Goal: Task Accomplishment & Management: Manage account settings

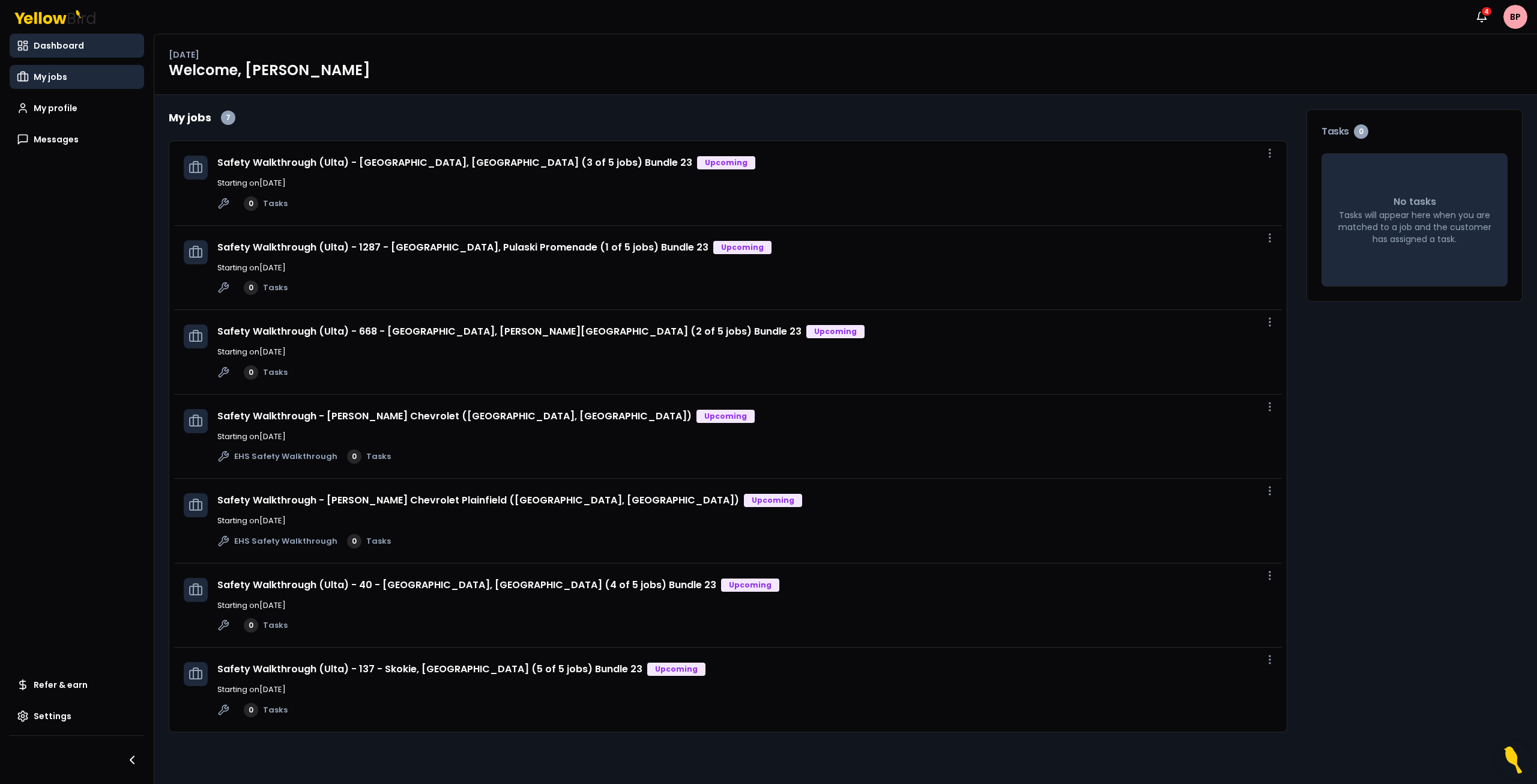
click at [44, 72] on span "My jobs" at bounding box center [50, 76] width 33 height 12
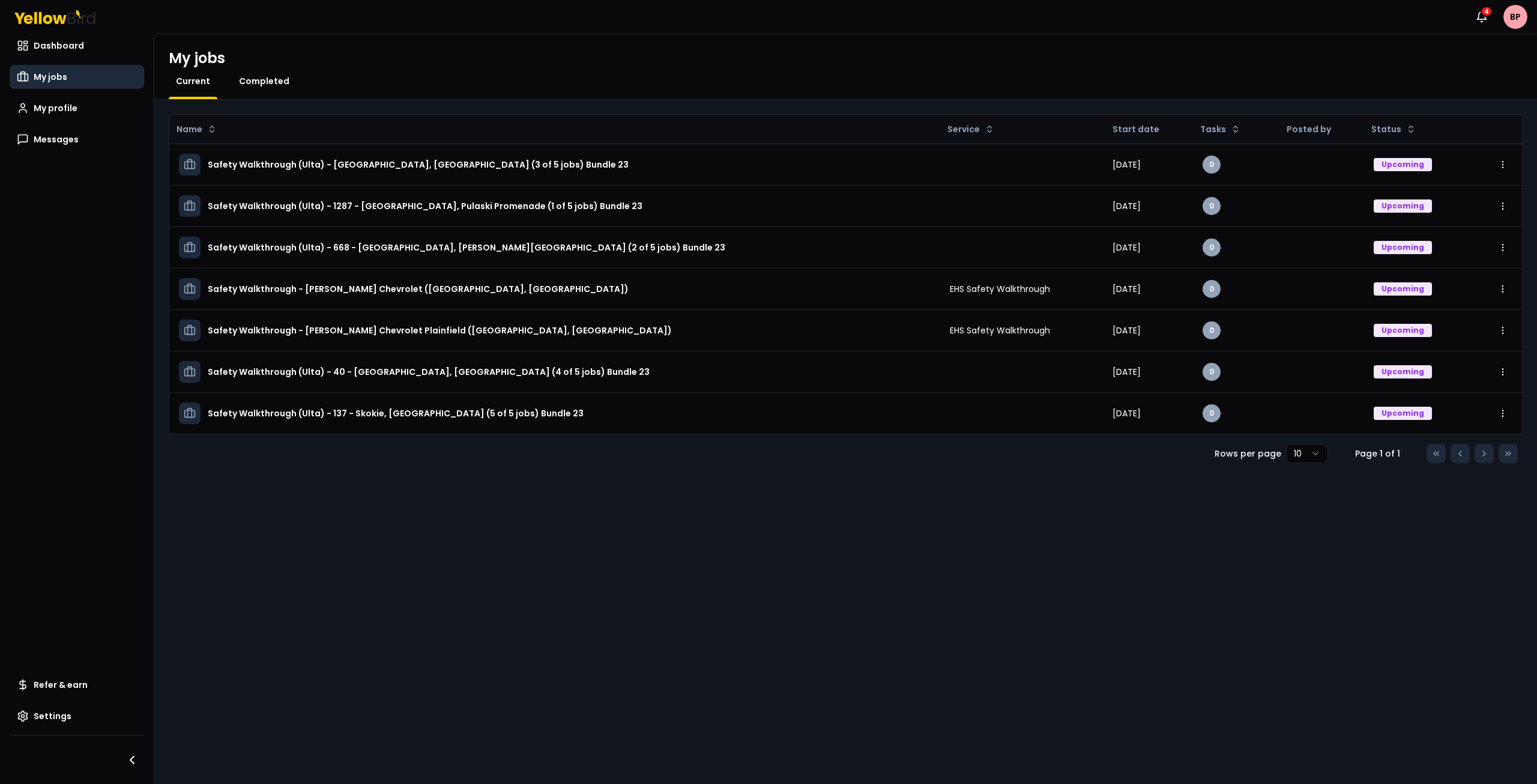
click at [274, 77] on span "Completed" at bounding box center [264, 81] width 51 height 12
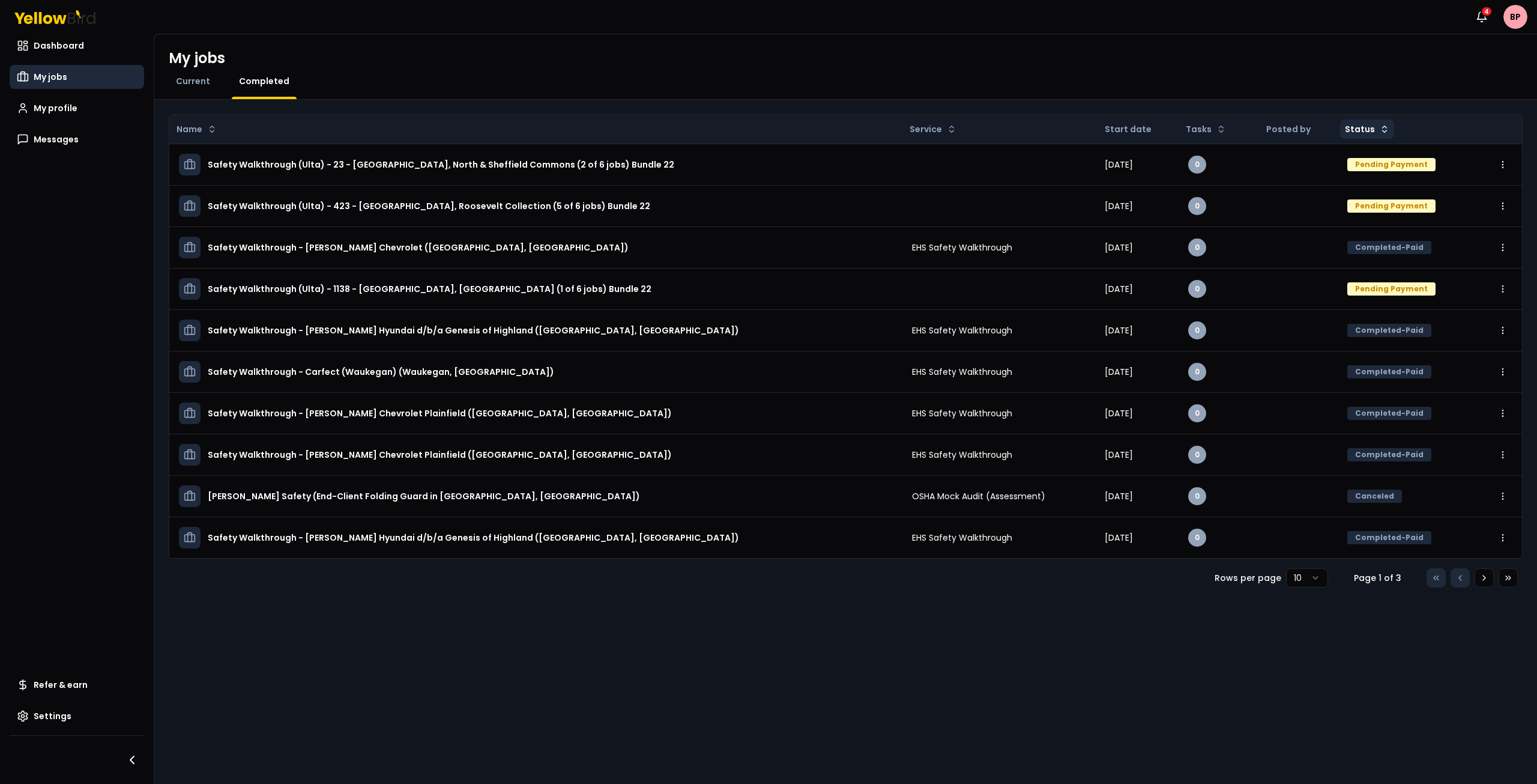
click at [1366, 130] on html "Notifications 4 BP Dashboard My jobs My profile Messages Refer & earn Settings …" at bounding box center [768, 392] width 1537 height 784
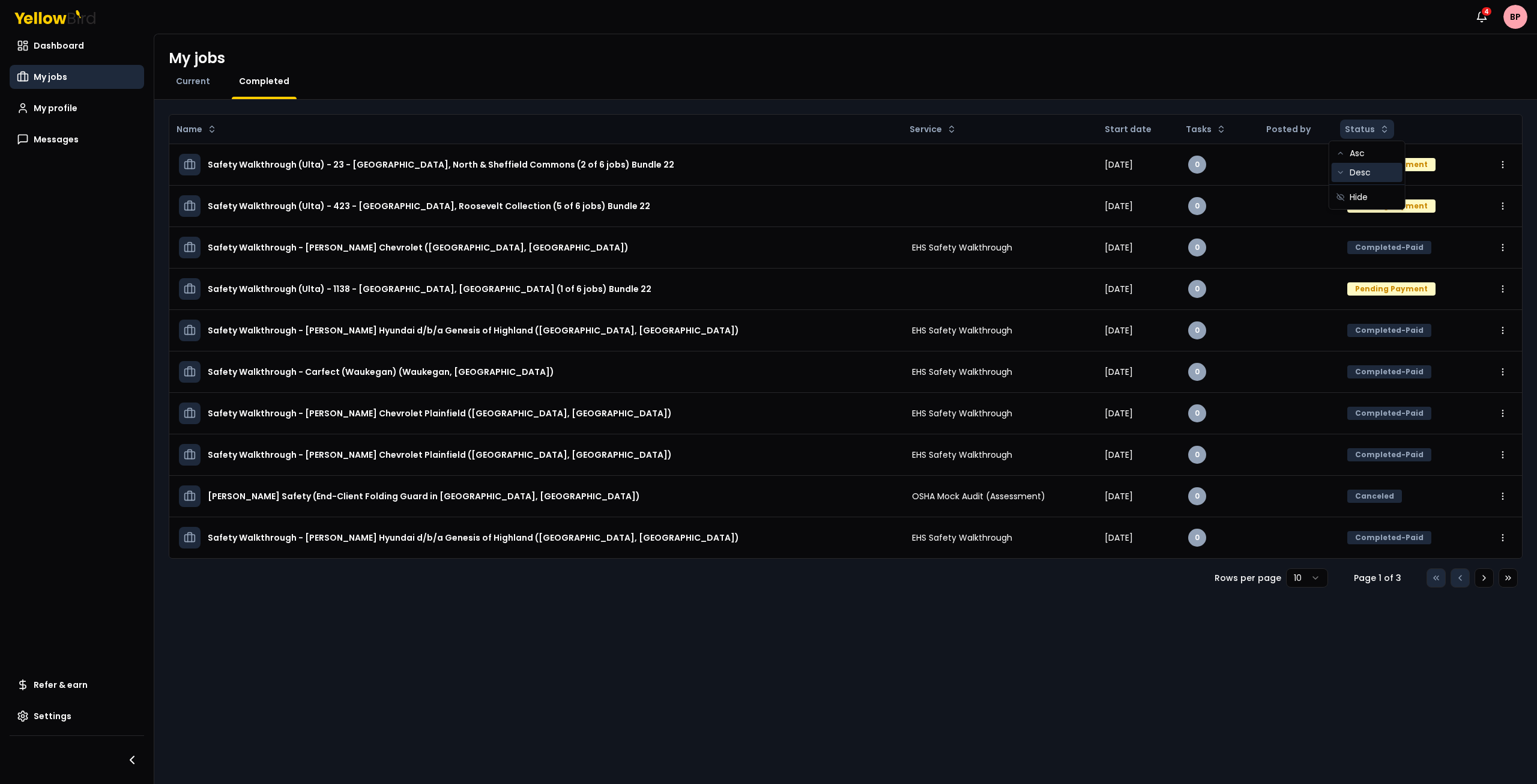
click at [1363, 174] on div "Desc" at bounding box center [1368, 172] width 70 height 20
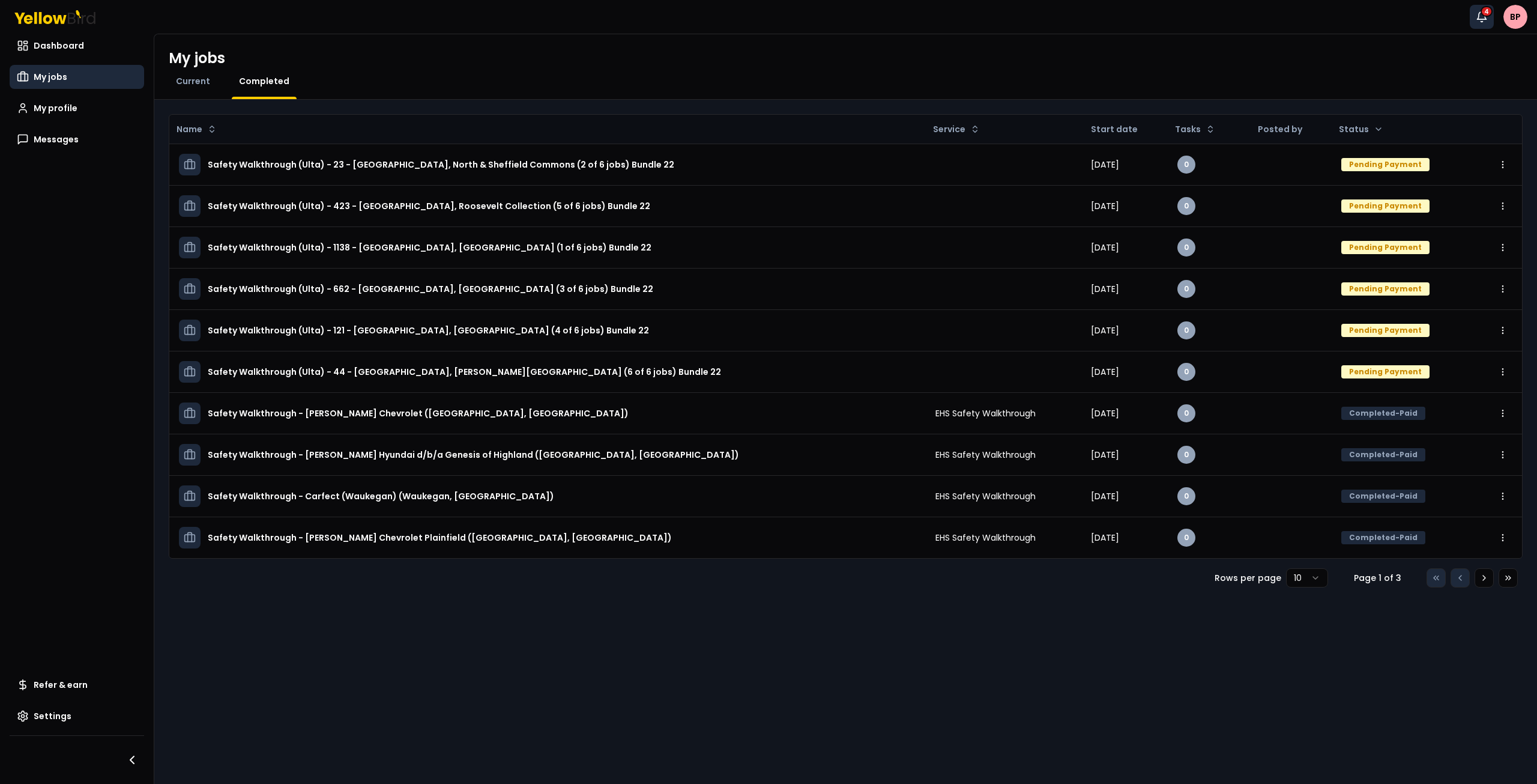
click at [1486, 10] on div "4" at bounding box center [1487, 11] width 12 height 11
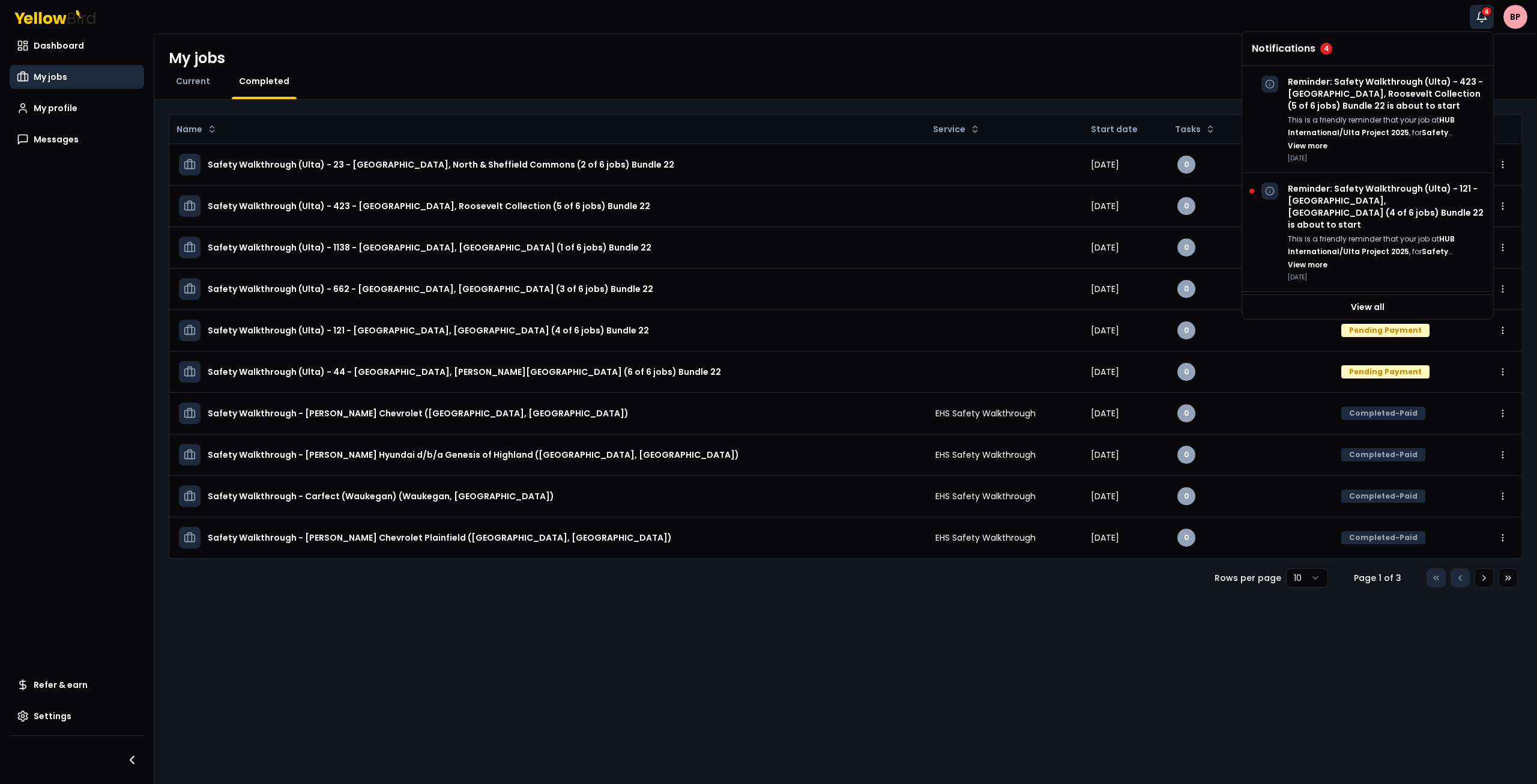
click at [1418, 50] on h4 "Notifications 4" at bounding box center [1368, 49] width 232 height 12
click at [1481, 18] on icon "button" at bounding box center [1482, 17] width 12 height 12
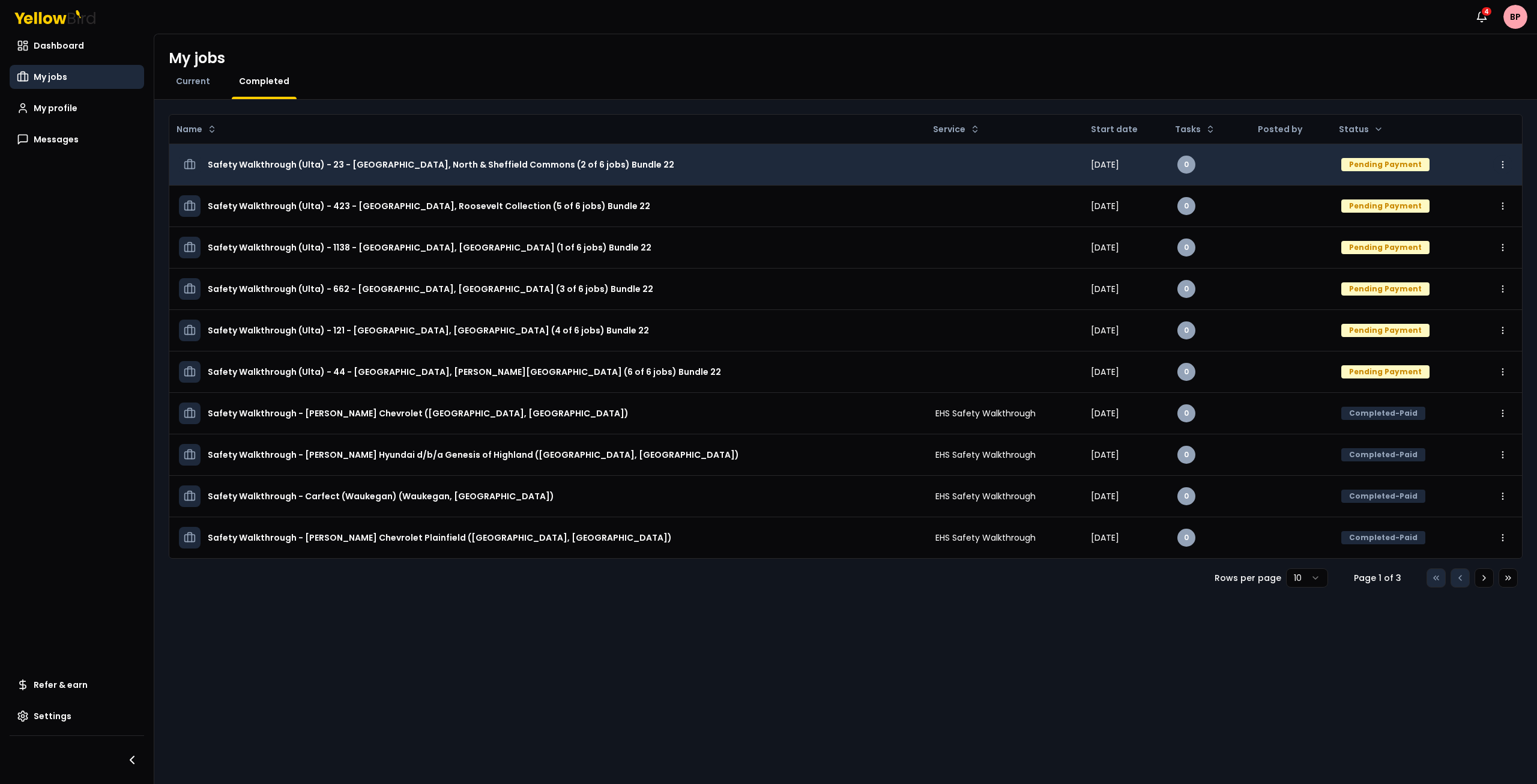
click at [1505, 166] on html "Notifications 4 BP Dashboard My jobs My profile Messages Refer & earn Settings …" at bounding box center [768, 392] width 1537 height 784
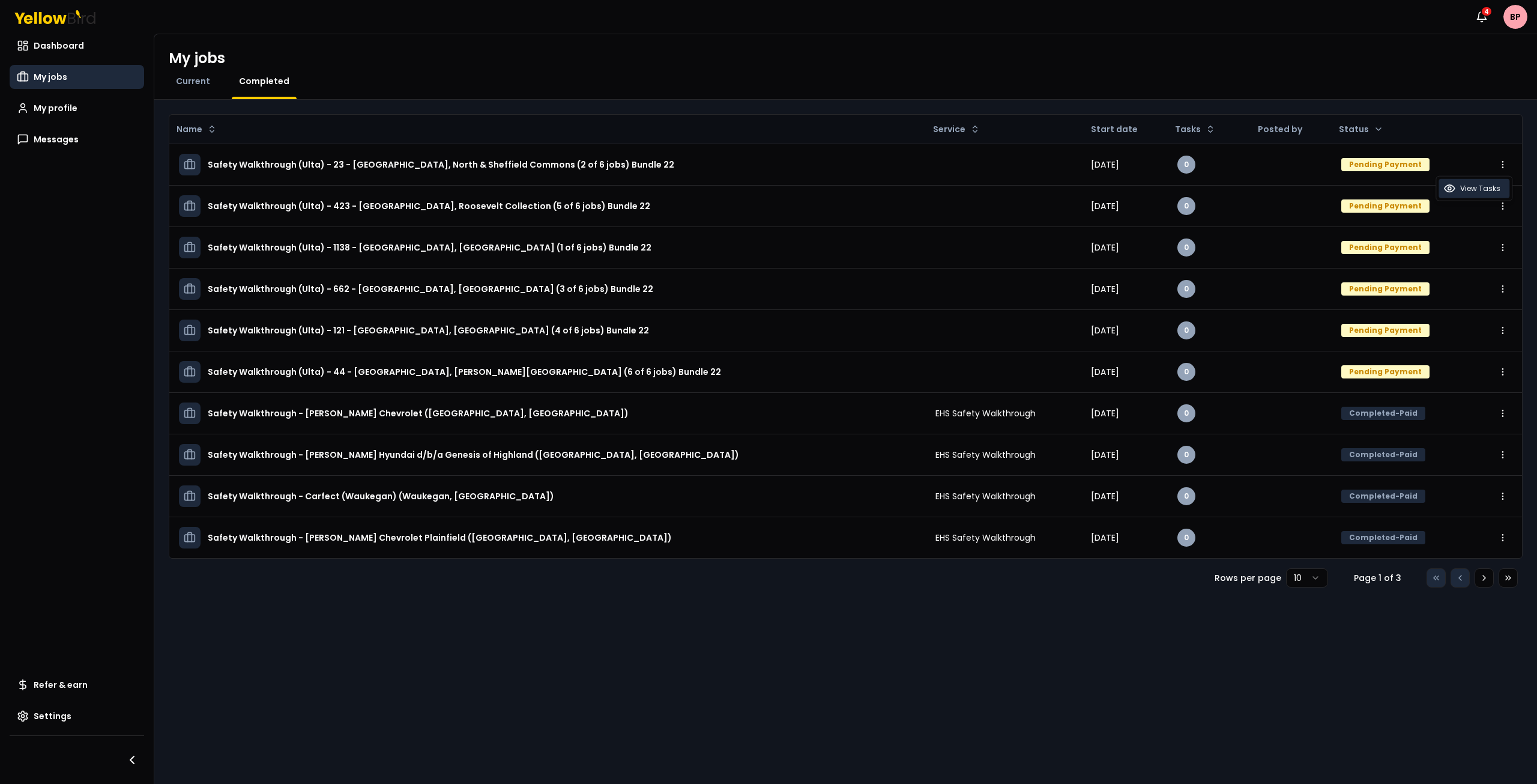
click at [1469, 186] on span "View Tasks" at bounding box center [1480, 189] width 40 height 10
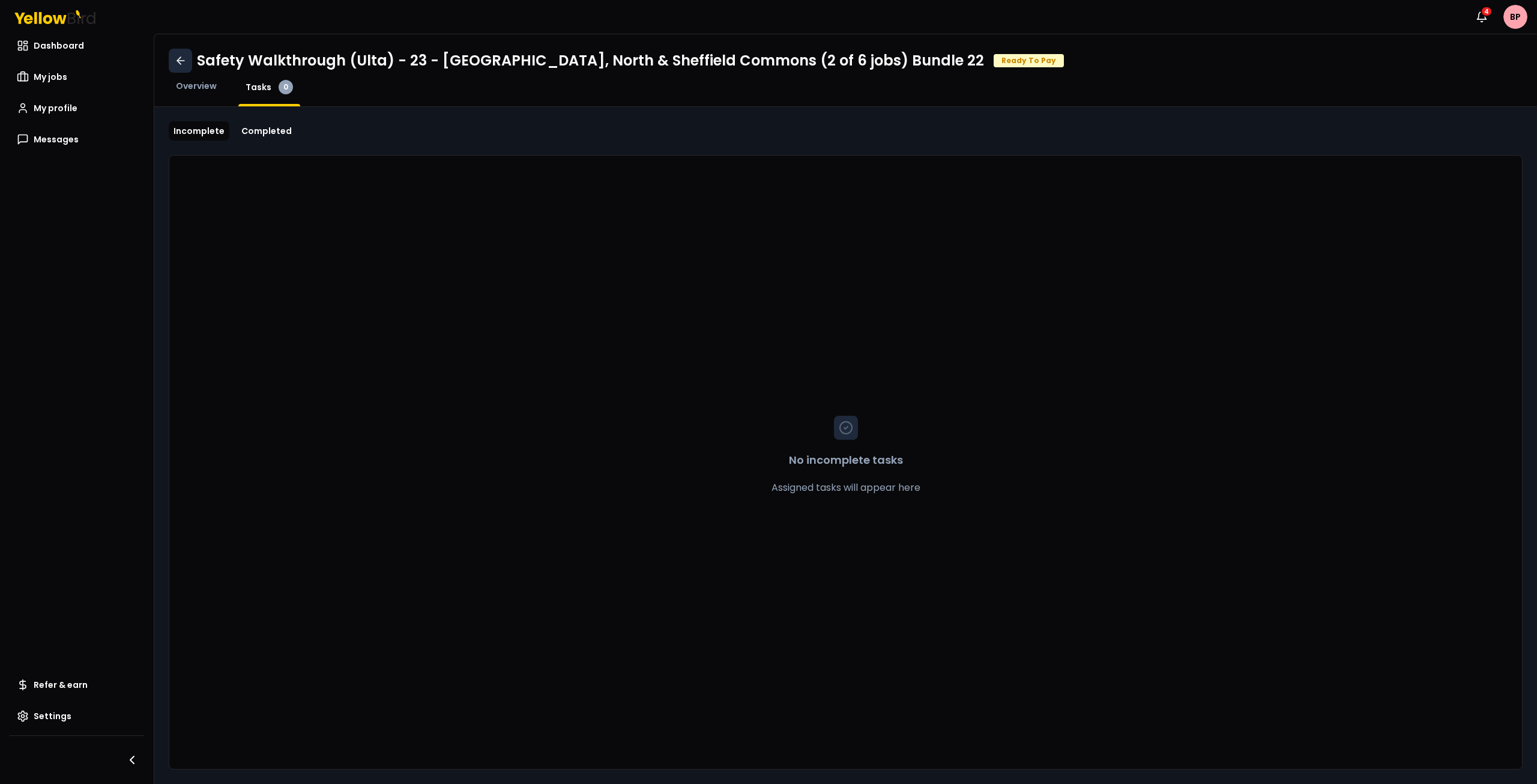
click at [171, 58] on link at bounding box center [180, 61] width 23 height 24
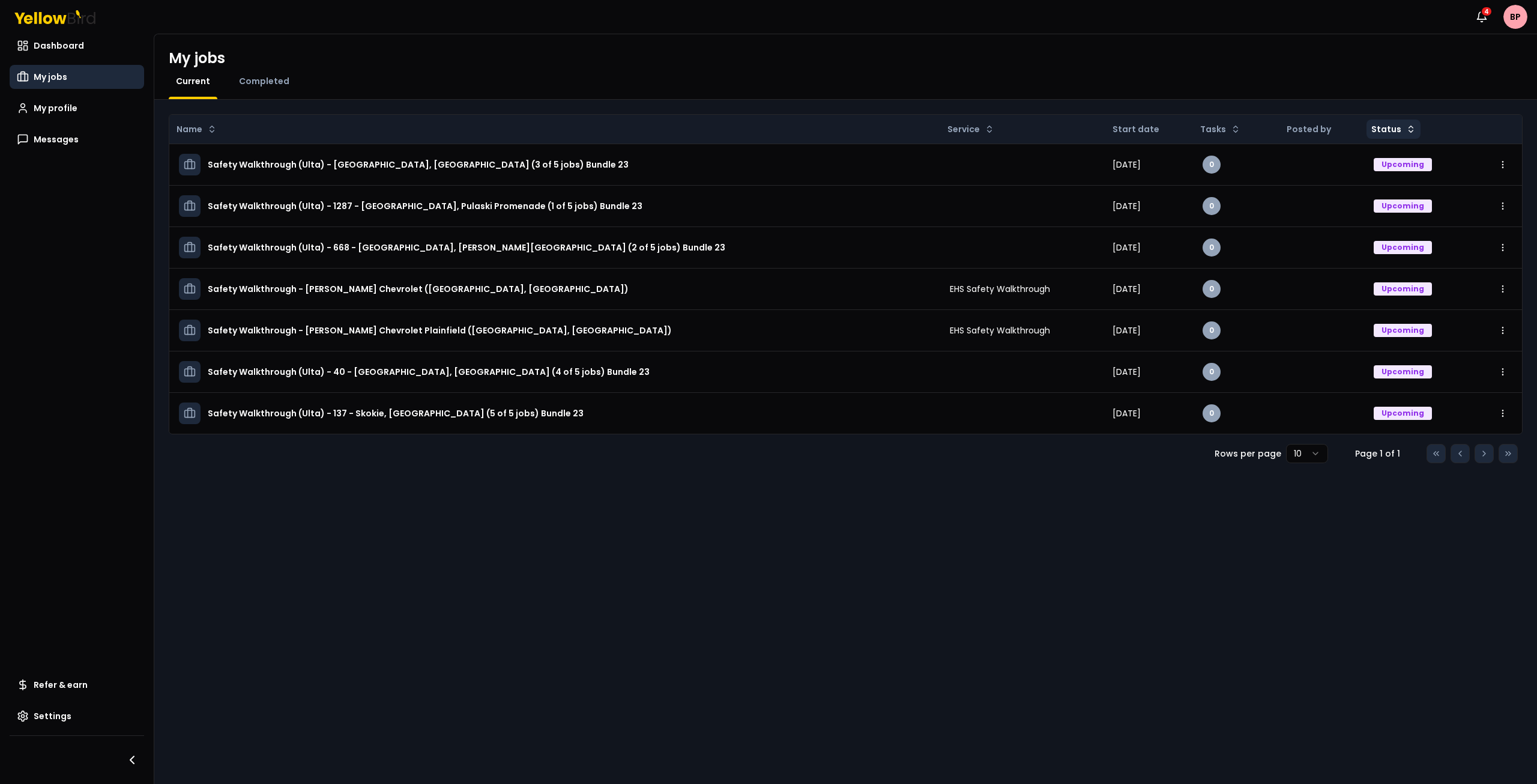
click at [1406, 132] on html "Notifications 4 BP Dashboard My jobs My profile Messages Refer & earn Settings …" at bounding box center [768, 392] width 1537 height 784
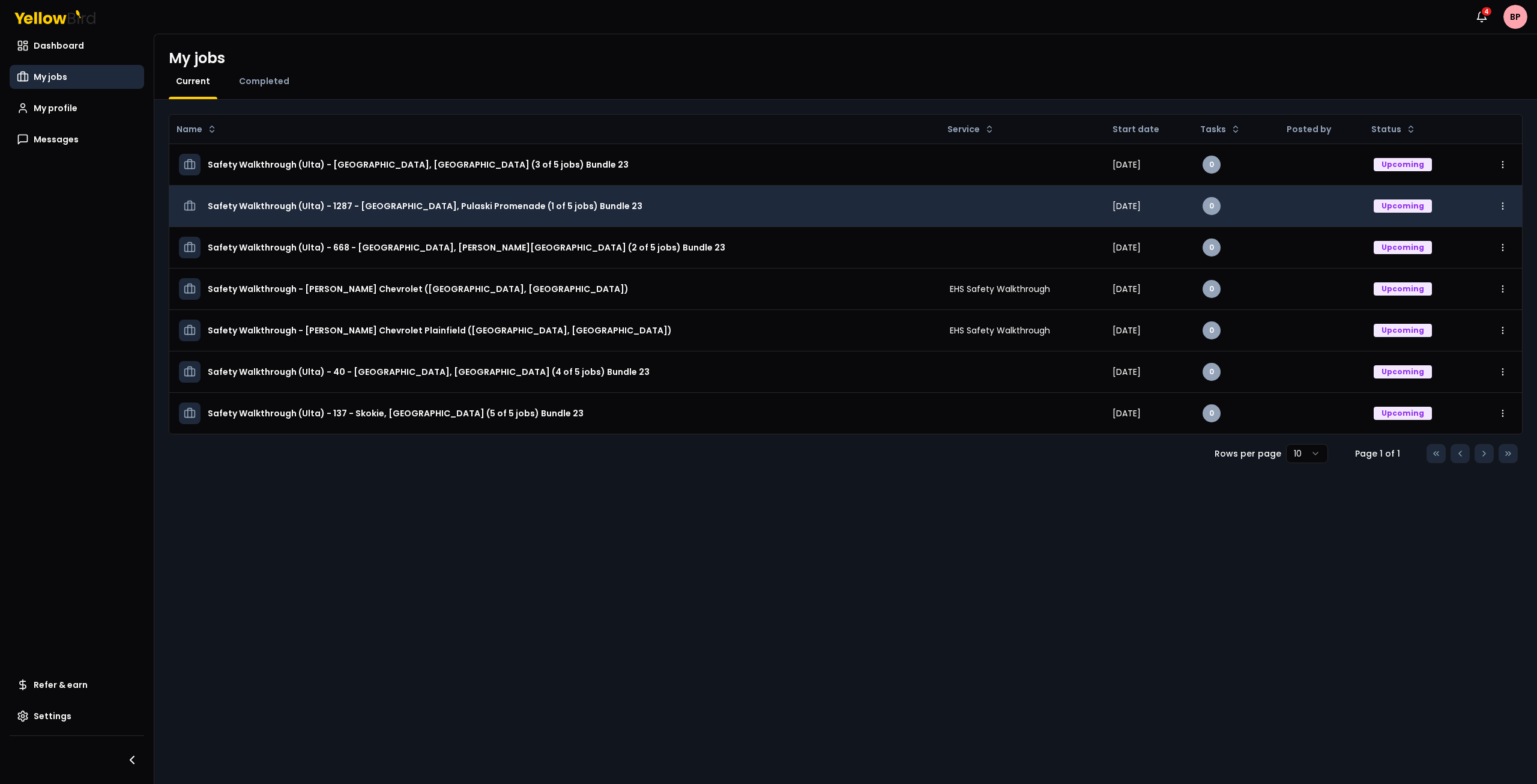
click at [1297, 214] on html "Notifications 4 BP Dashboard My jobs My profile Messages Refer & earn Settings …" at bounding box center [768, 392] width 1537 height 784
